Goal: Information Seeking & Learning: Learn about a topic

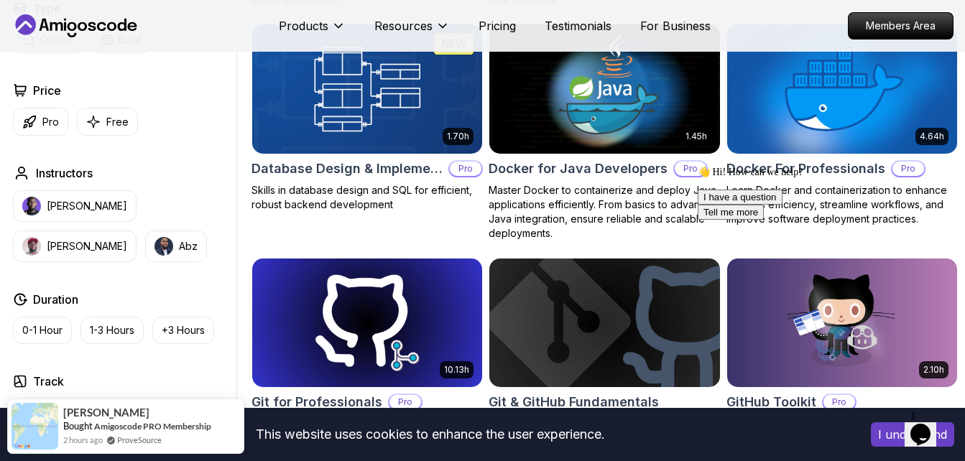
scroll to position [1365, 0]
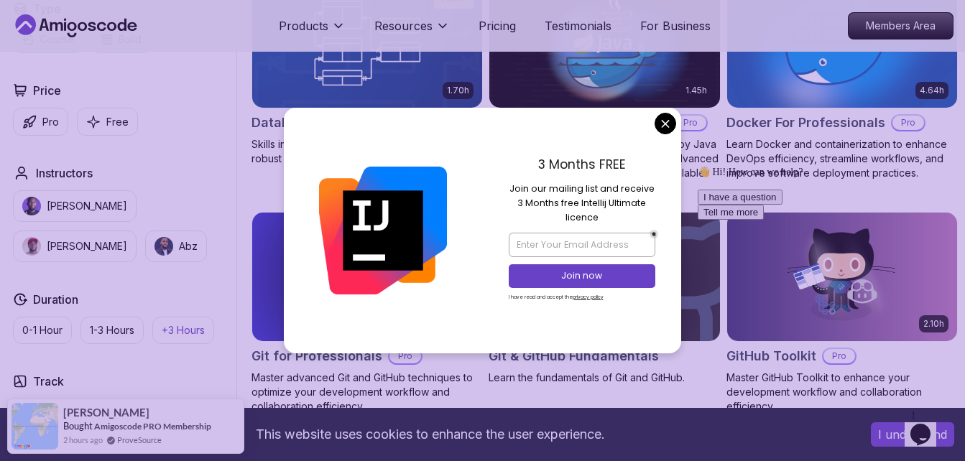
click at [177, 330] on p "+3 Hours" at bounding box center [183, 330] width 43 height 14
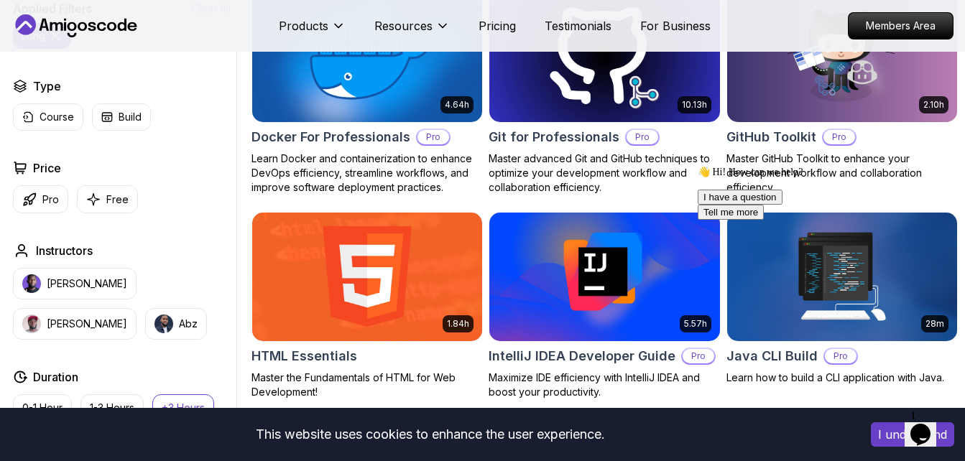
click at [668, 123] on div "10.13h Git for Professionals Pro Master advanced Git and GitHub techniques to o…" at bounding box center [603, 93] width 231 height 202
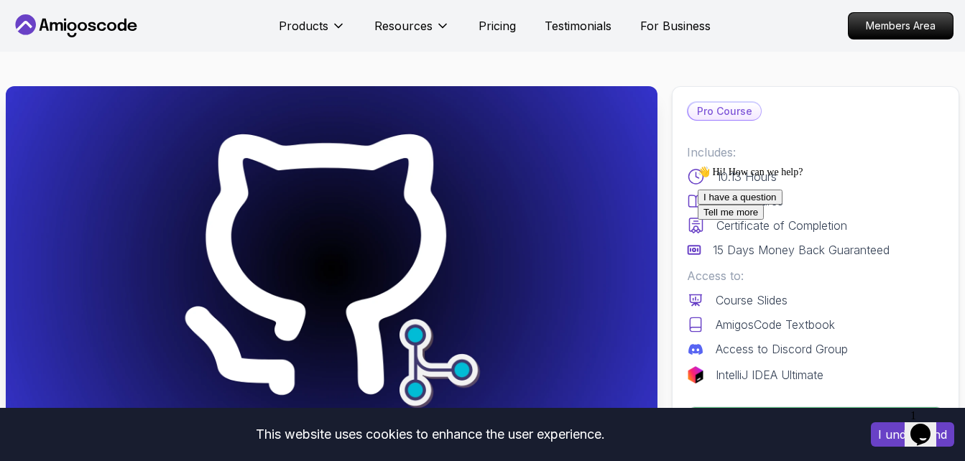
click at [47, 195] on img at bounding box center [331, 269] width 651 height 366
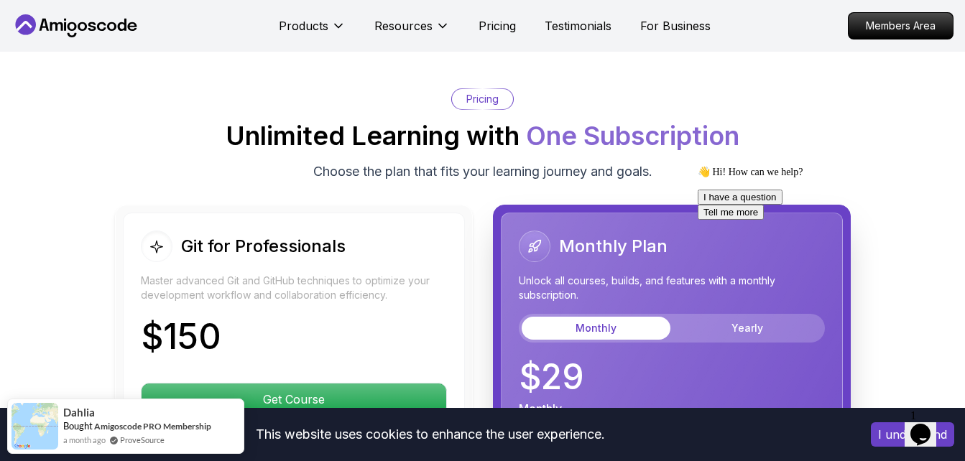
scroll to position [3663, 0]
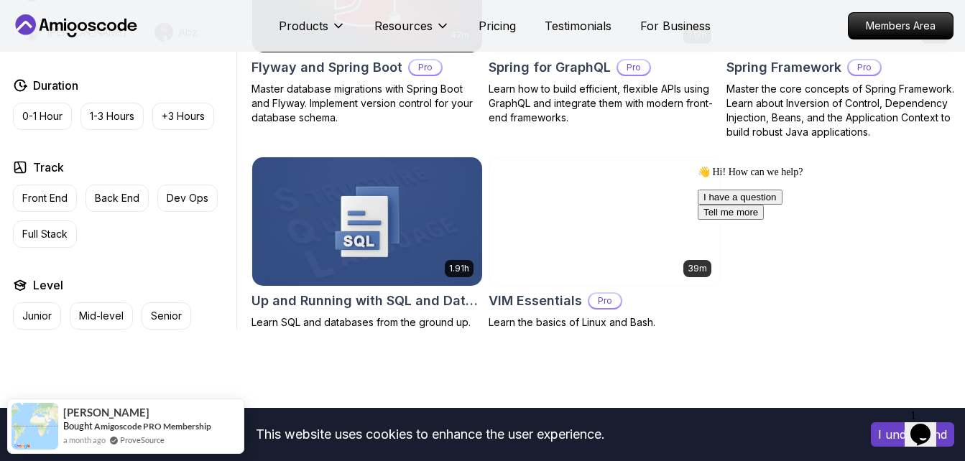
scroll to position [3165, 0]
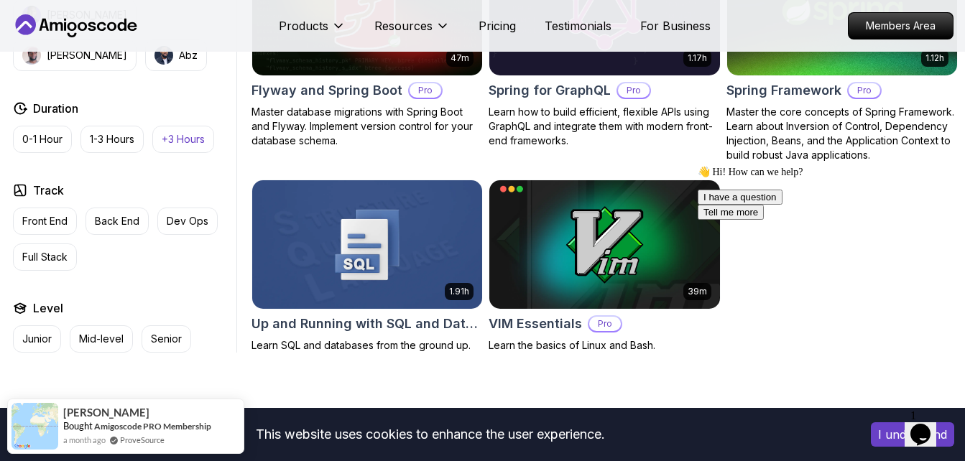
click at [180, 132] on p "+3 Hours" at bounding box center [183, 139] width 43 height 14
click at [42, 250] on p "Full Stack" at bounding box center [44, 257] width 45 height 14
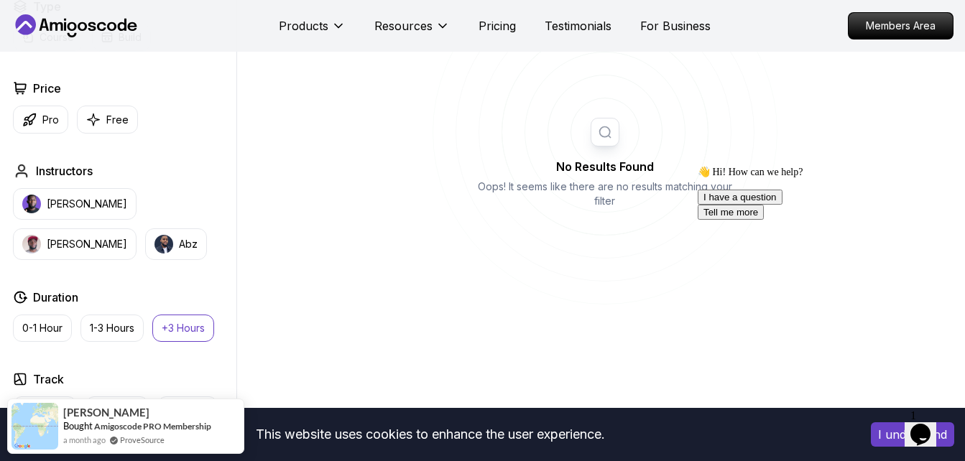
scroll to position [547, 0]
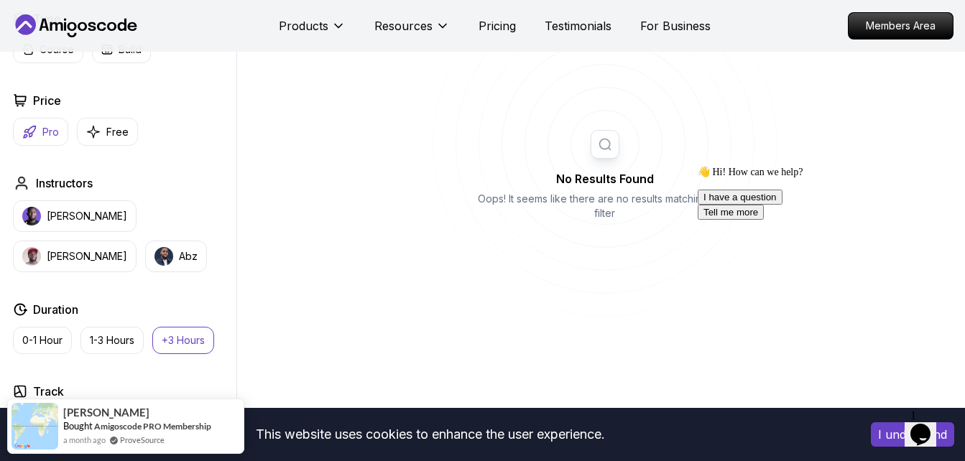
click at [40, 134] on button "Pro" at bounding box center [40, 132] width 55 height 28
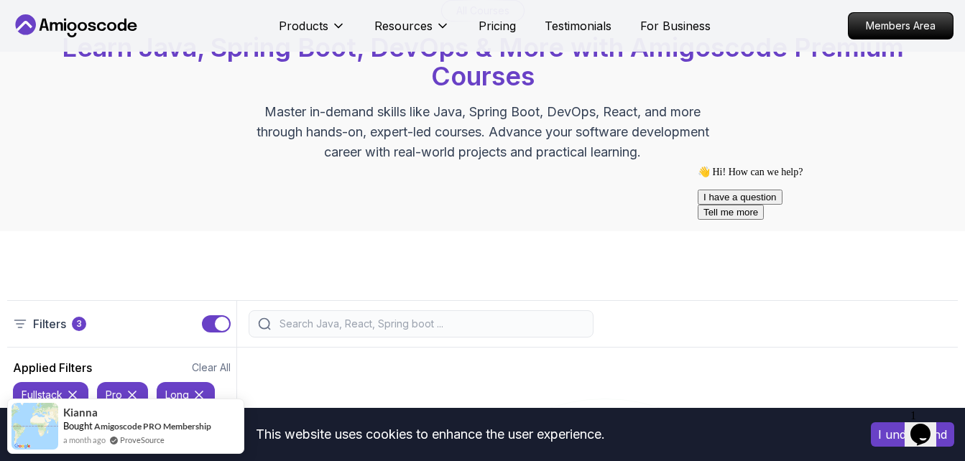
scroll to position [287, 0]
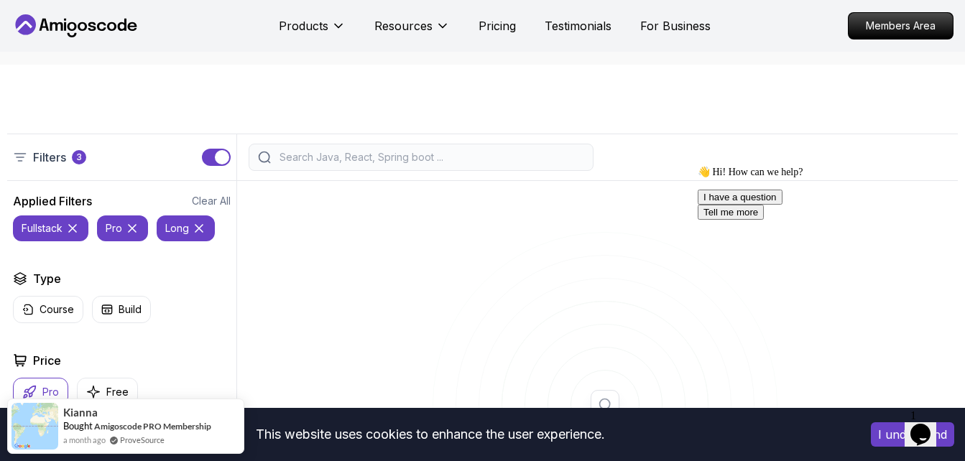
click at [200, 226] on icon at bounding box center [199, 228] width 14 height 14
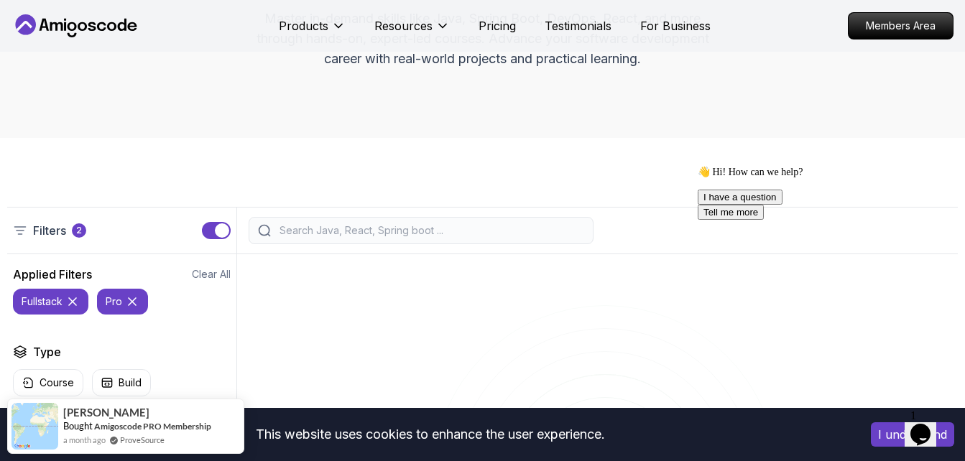
scroll to position [215, 0]
click at [131, 300] on icon at bounding box center [132, 300] width 14 height 14
click at [73, 299] on icon at bounding box center [72, 300] width 7 height 7
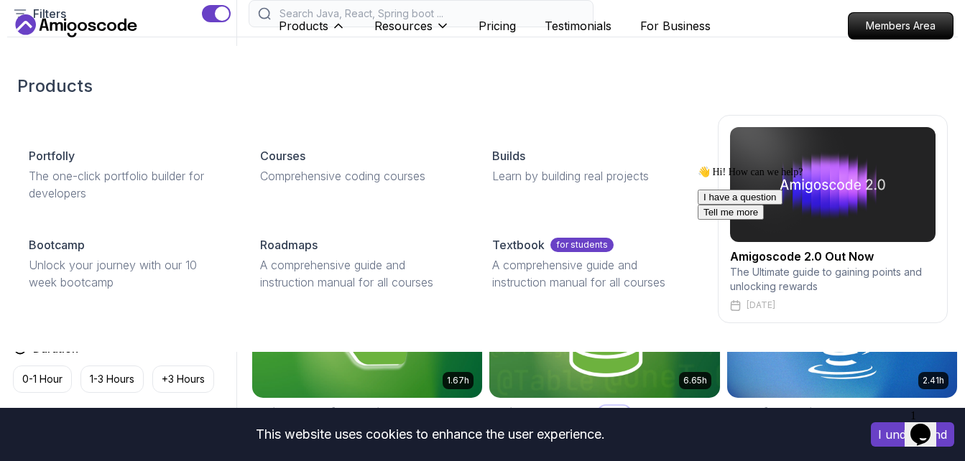
scroll to position [359, 0]
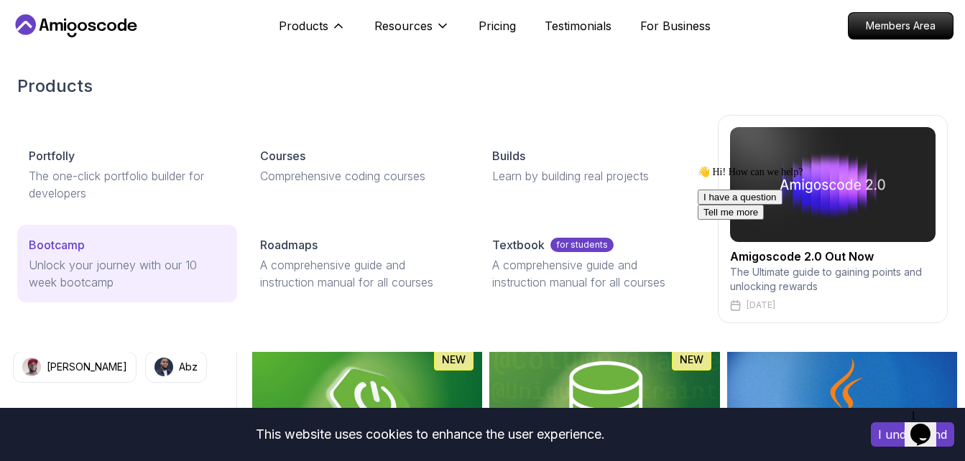
click at [149, 263] on p "Unlock your journey with our 10 week bootcamp" at bounding box center [127, 273] width 197 height 34
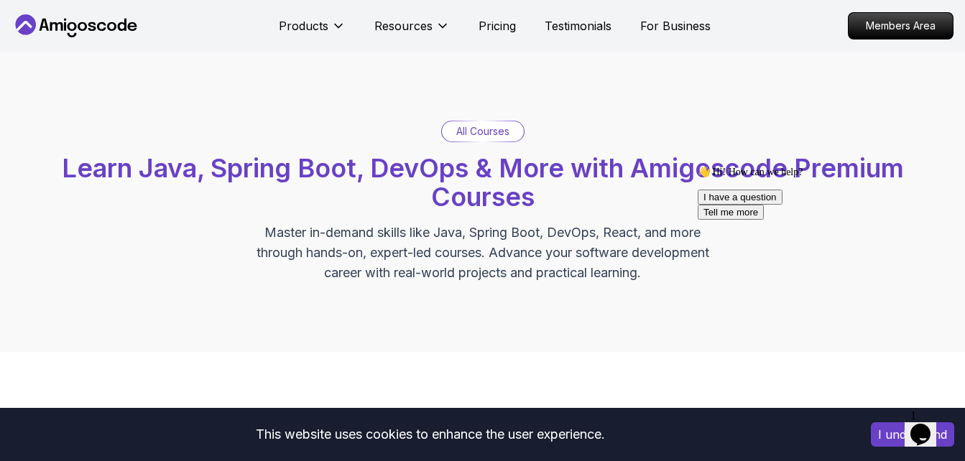
scroll to position [359, 0]
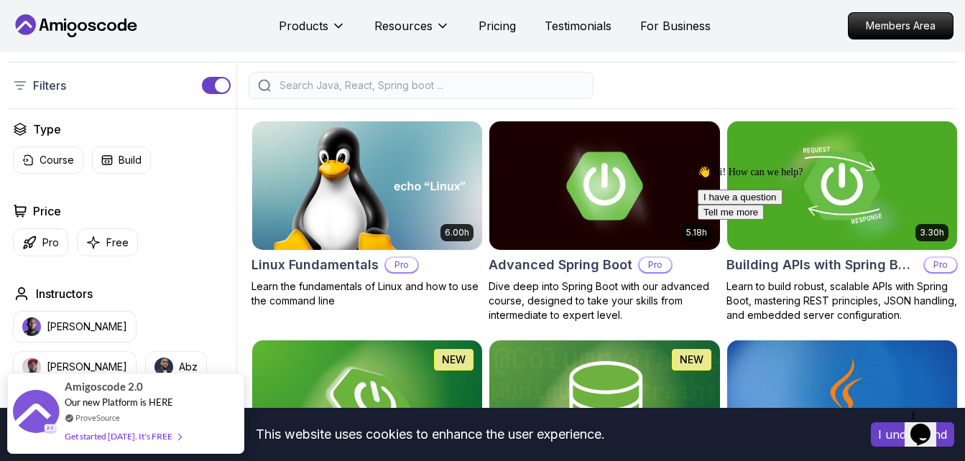
click at [351, 80] on input "search" at bounding box center [430, 85] width 307 height 14
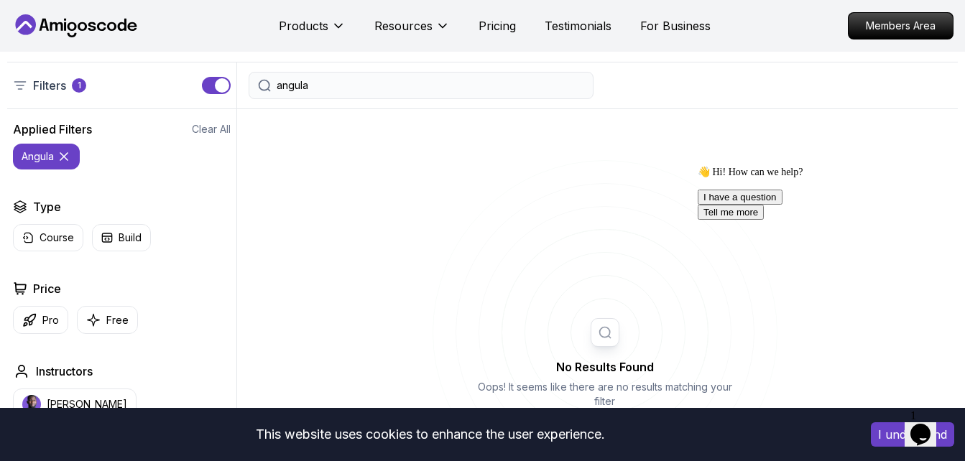
type input "angular"
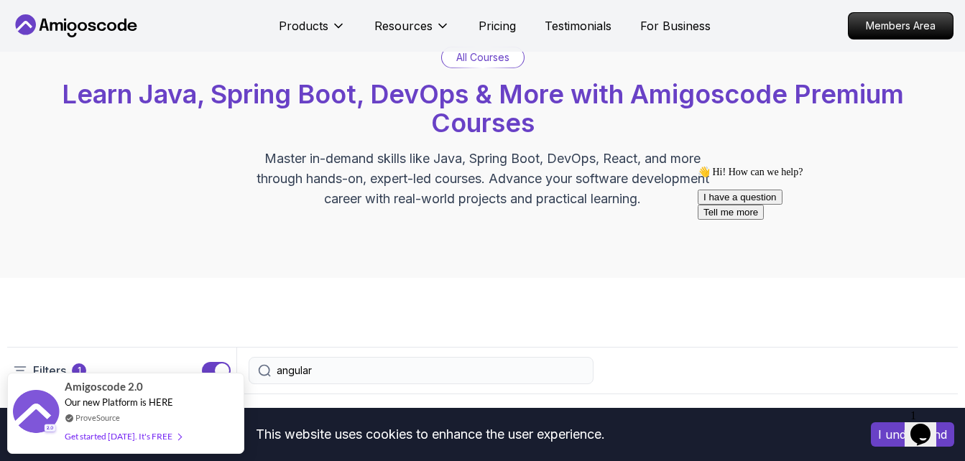
scroll to position [144, 0]
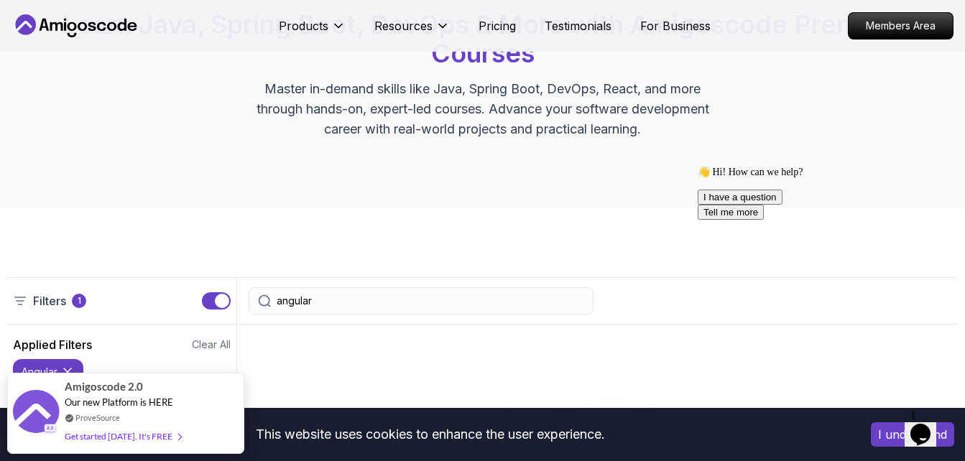
drag, startPoint x: 322, startPoint y: 295, endPoint x: 288, endPoint y: 299, distance: 33.9
click at [252, 307] on div "angular" at bounding box center [421, 300] width 345 height 27
click at [288, 299] on input "angular" at bounding box center [430, 301] width 307 height 14
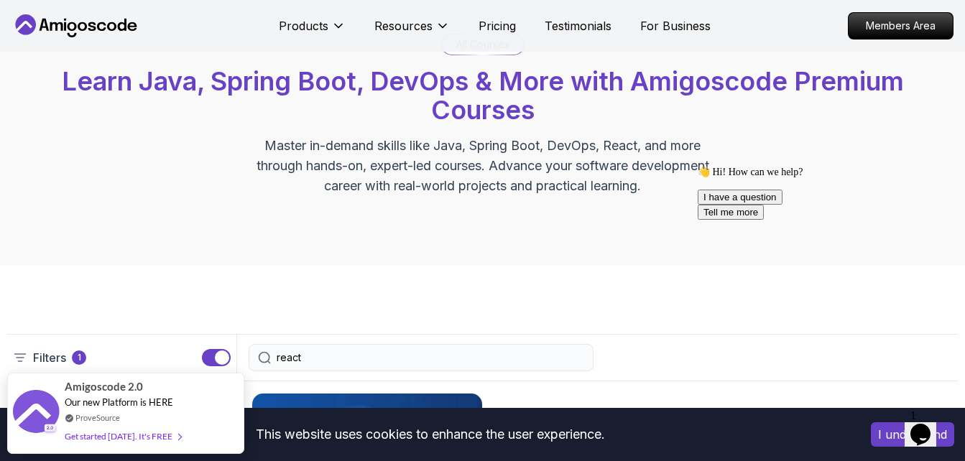
scroll to position [72, 0]
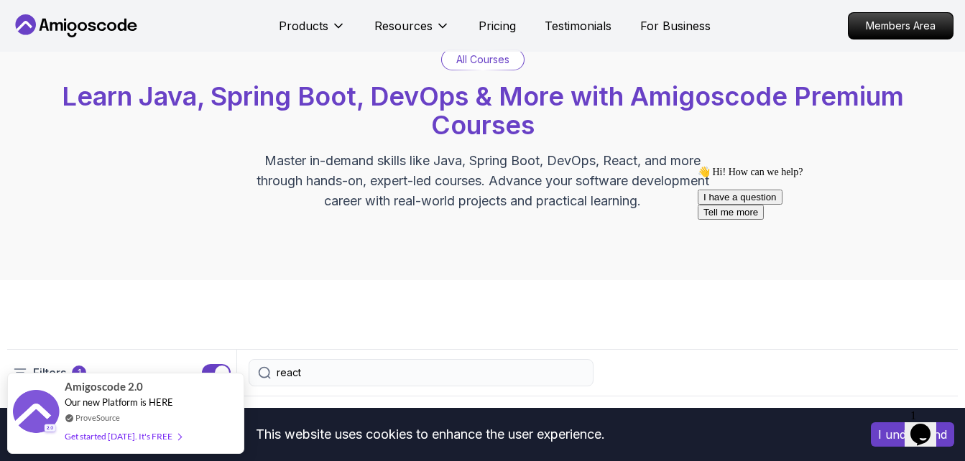
click at [335, 363] on div "react" at bounding box center [421, 372] width 345 height 27
click at [348, 375] on input "react" at bounding box center [430, 373] width 307 height 14
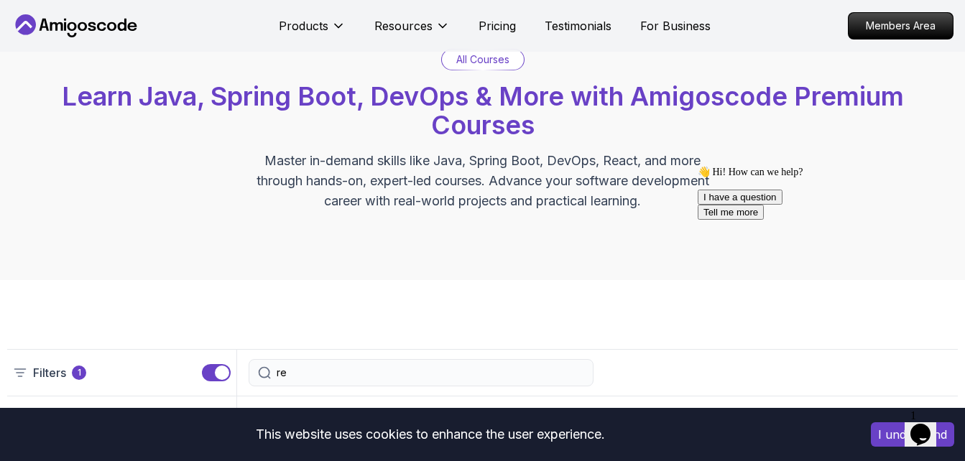
type input "r"
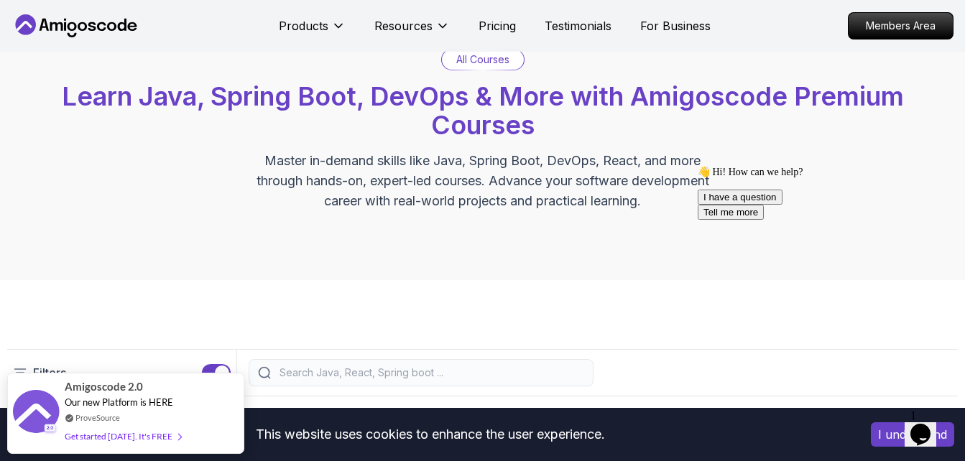
click at [906, 167] on div "👋 Hi! How can we help? I have a question Tell me more" at bounding box center [826, 193] width 259 height 54
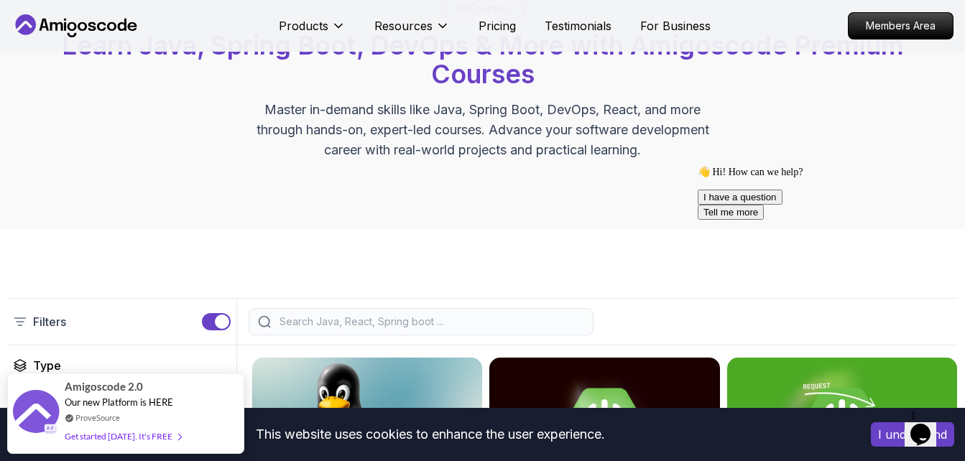
scroll to position [215, 0]
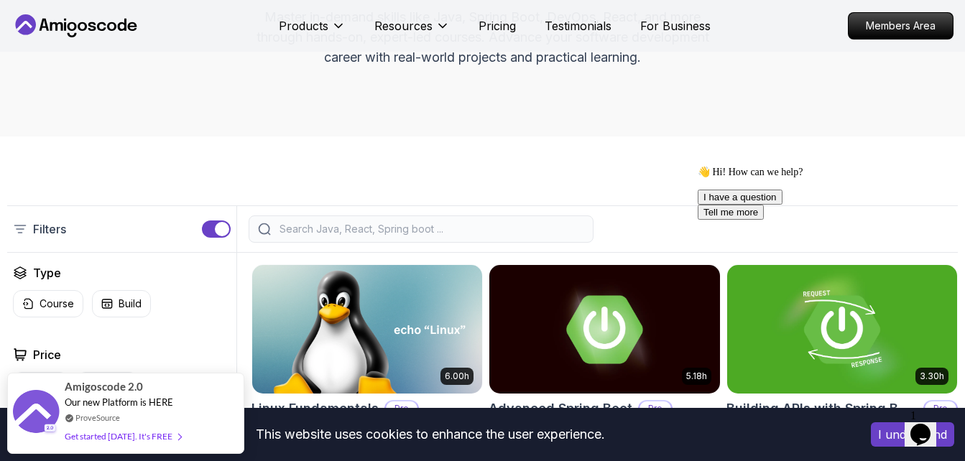
click at [376, 220] on div at bounding box center [421, 228] width 345 height 27
click at [376, 230] on input "search" at bounding box center [430, 229] width 307 height 14
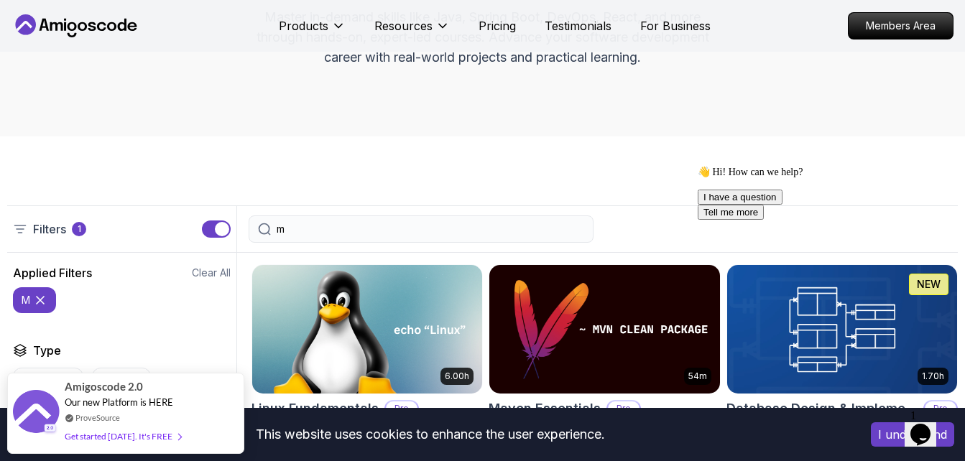
type input "m"
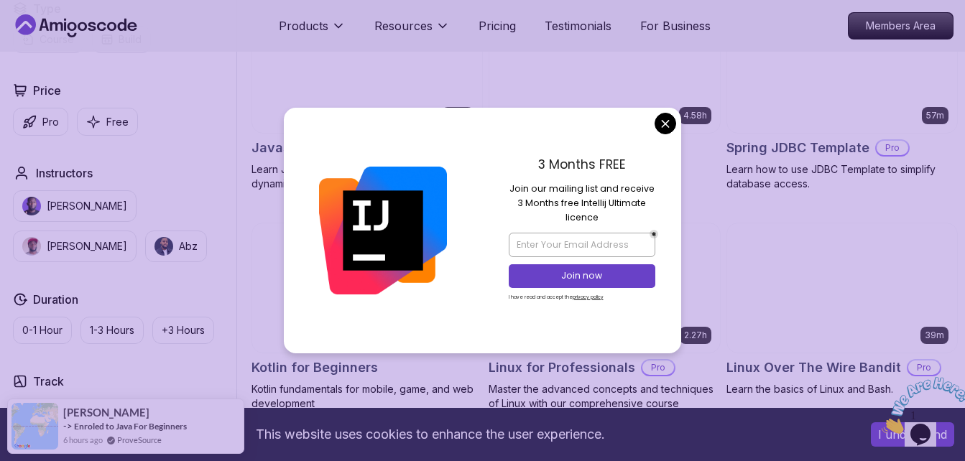
scroll to position [3017, 0]
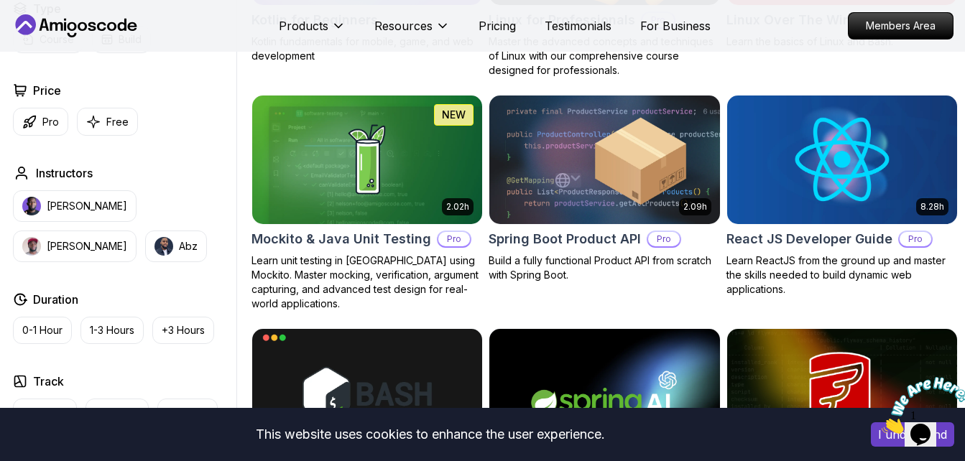
drag, startPoint x: 665, startPoint y: 126, endPoint x: 695, endPoint y: 301, distance: 177.1
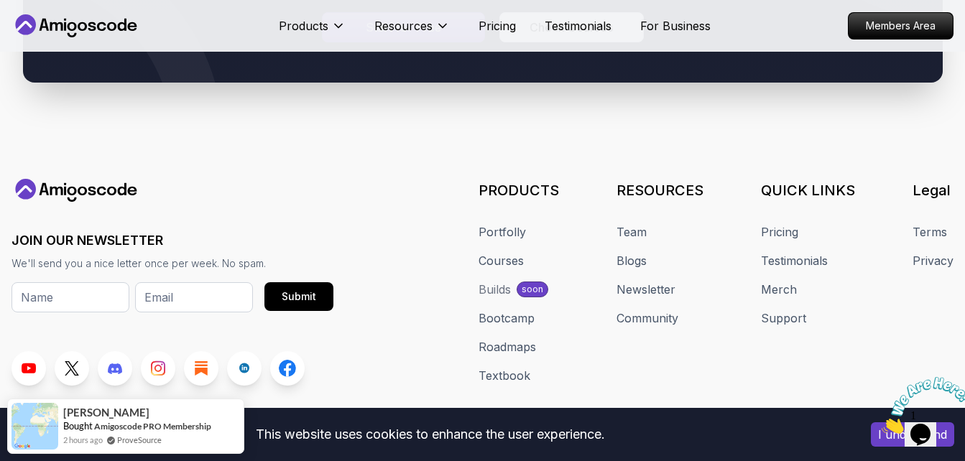
scroll to position [4308, 0]
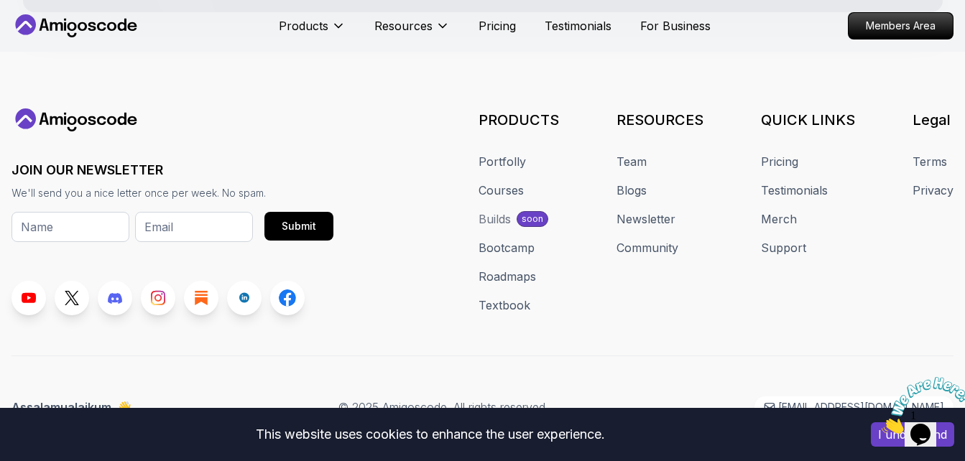
click at [881, 424] on icon "Close" at bounding box center [881, 430] width 0 height 12
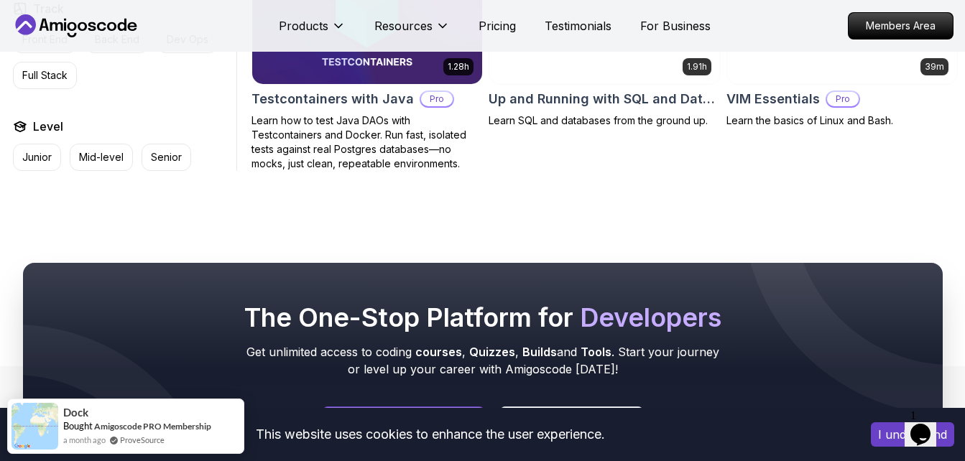
scroll to position [0, 0]
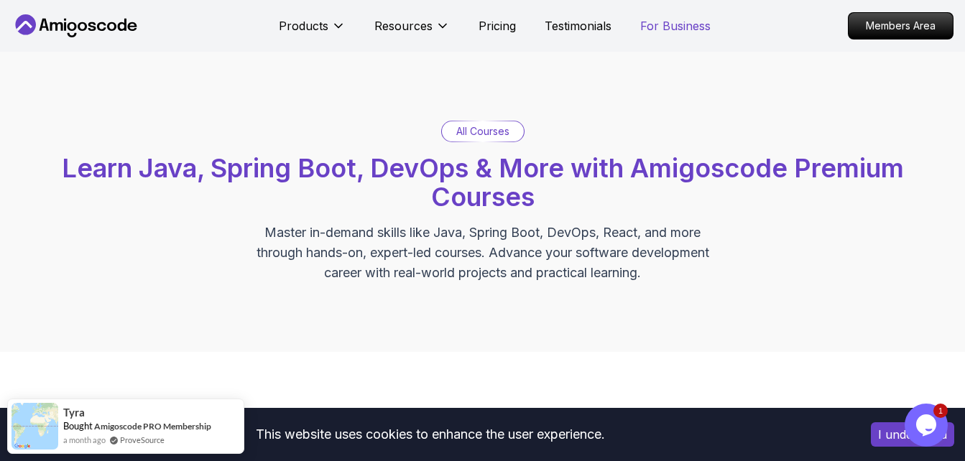
click at [667, 27] on p "For Business" at bounding box center [675, 25] width 70 height 17
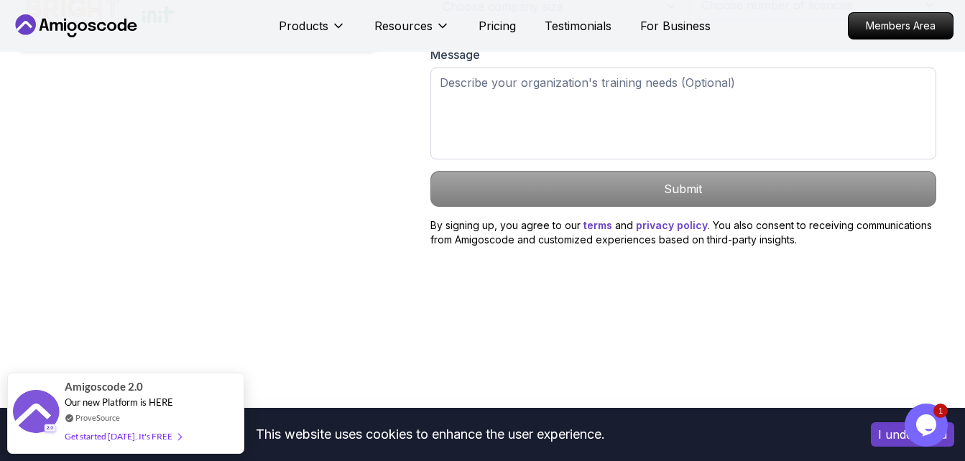
scroll to position [934, 0]
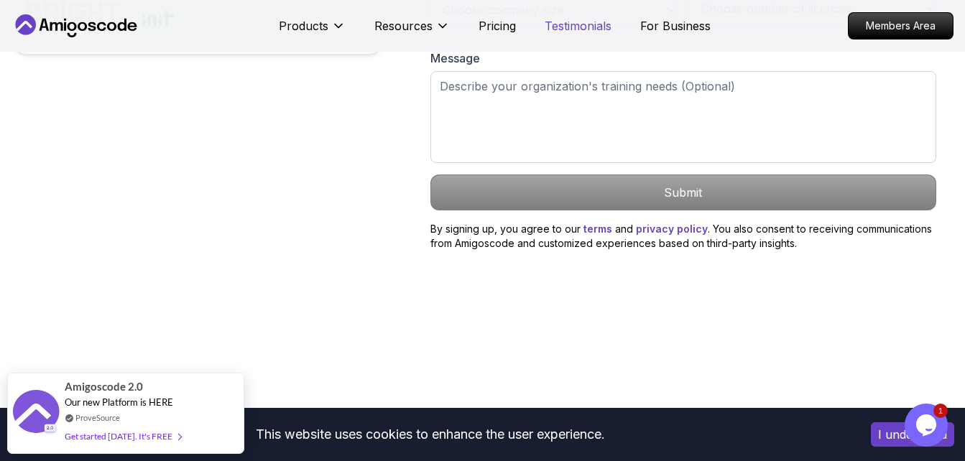
click at [580, 21] on p "Testimonials" at bounding box center [577, 25] width 67 height 17
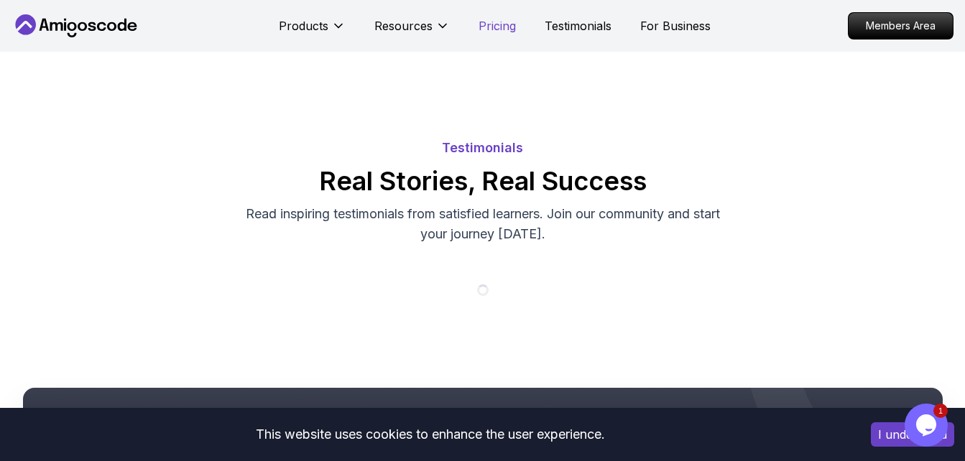
click at [510, 26] on p "Pricing" at bounding box center [496, 25] width 37 height 17
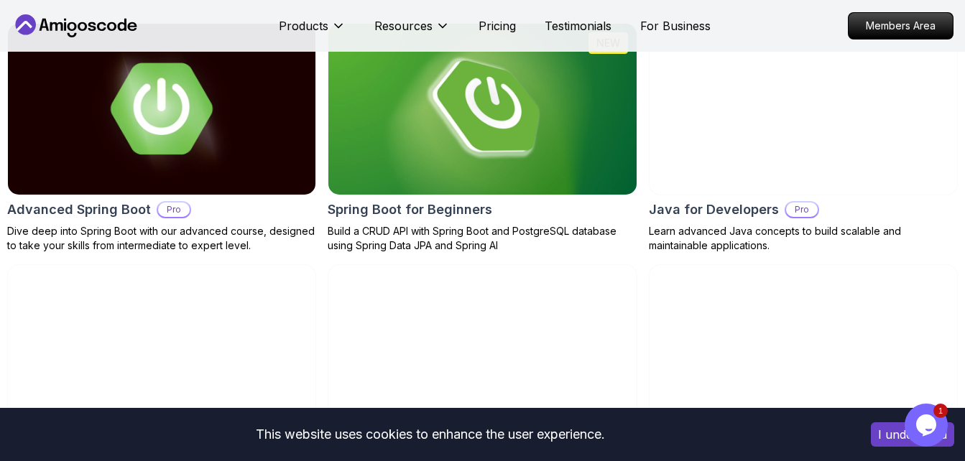
scroll to position [1580, 0]
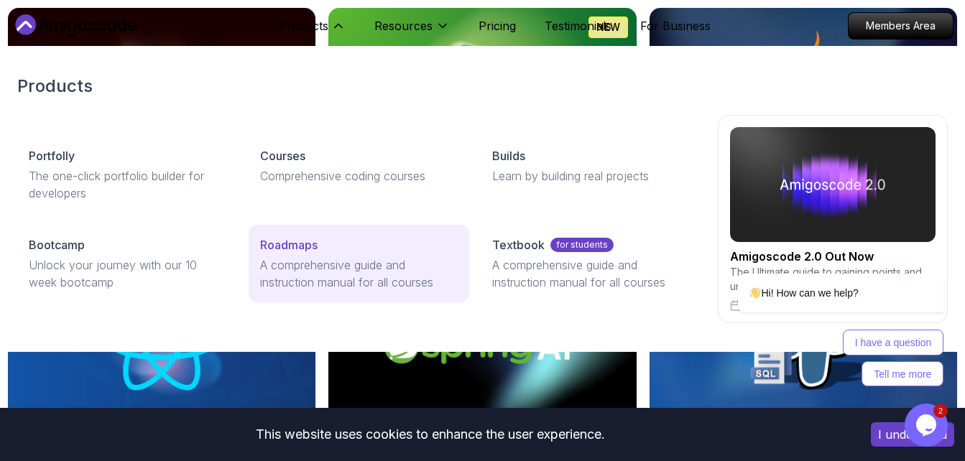
click at [298, 251] on p "Roadmaps" at bounding box center [288, 244] width 57 height 17
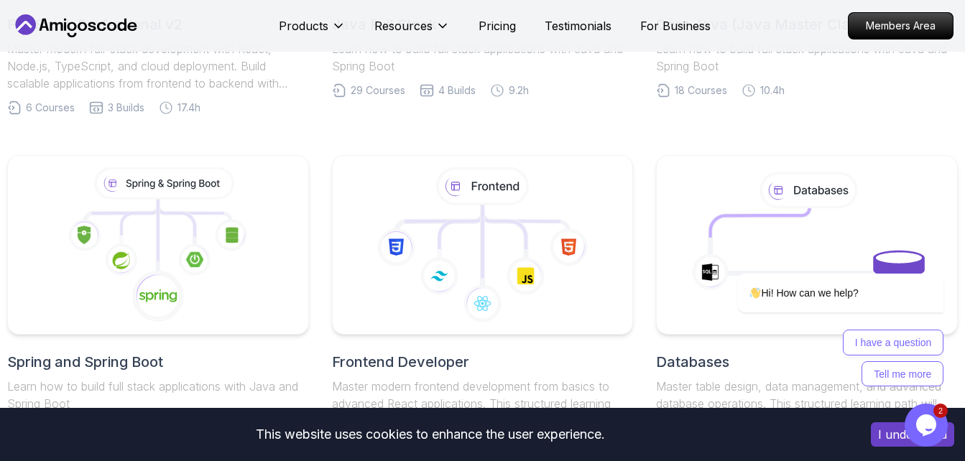
scroll to position [359, 0]
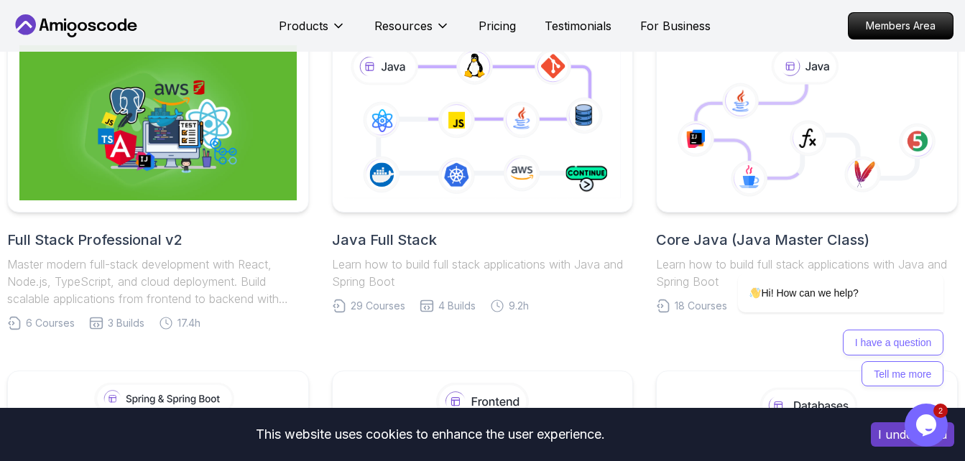
click at [159, 236] on h2 "Full Stack Professional v2" at bounding box center [158, 240] width 302 height 20
